Goal: Find specific page/section: Find specific page/section

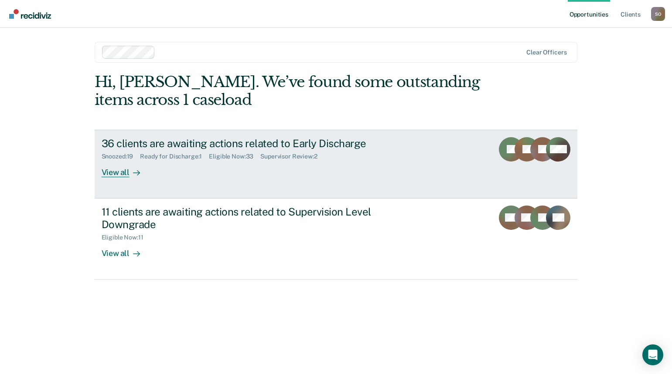
click at [121, 172] on div "View all" at bounding box center [126, 168] width 49 height 17
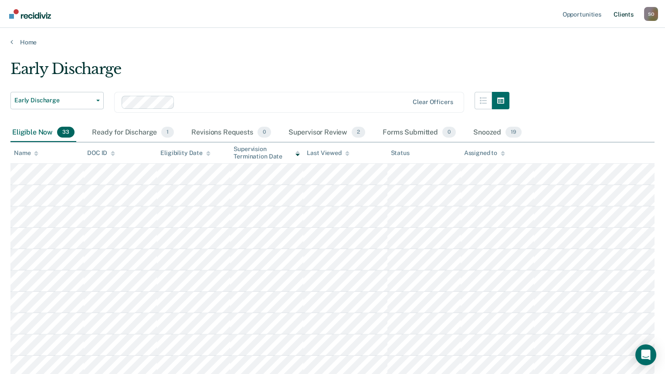
click at [626, 16] on link "Client s" at bounding box center [624, 14] width 24 height 28
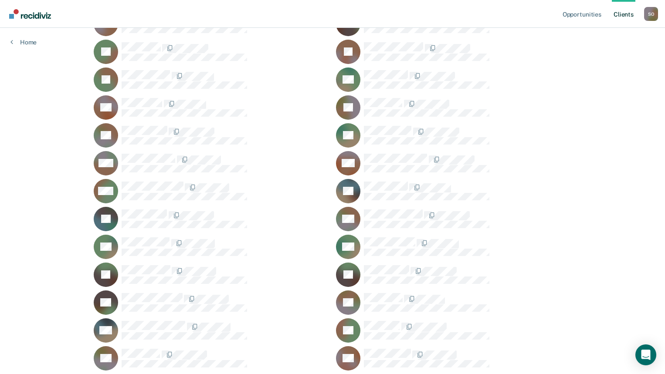
scroll to position [460, 0]
